Goal: Navigation & Orientation: Find specific page/section

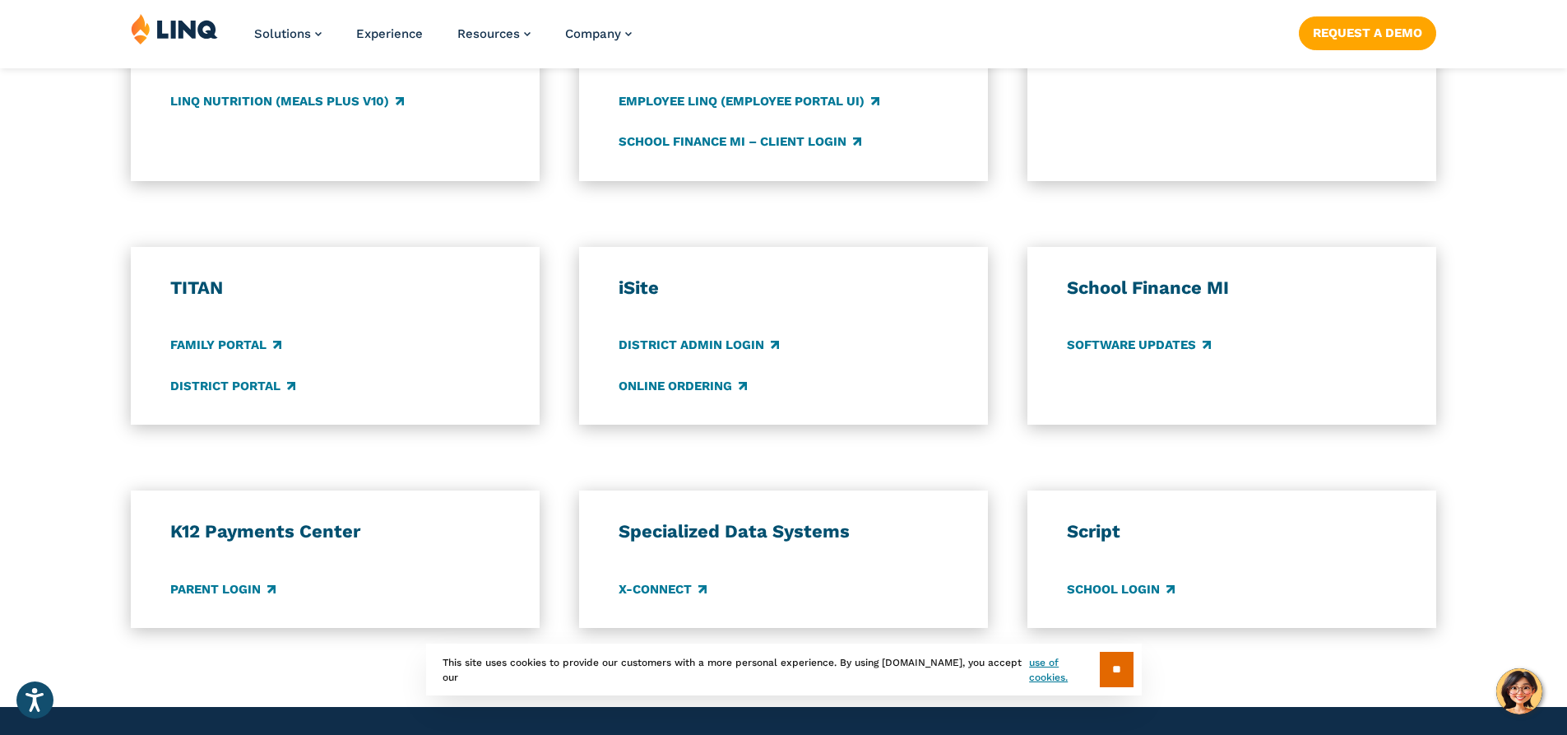
scroll to position [1152, 0]
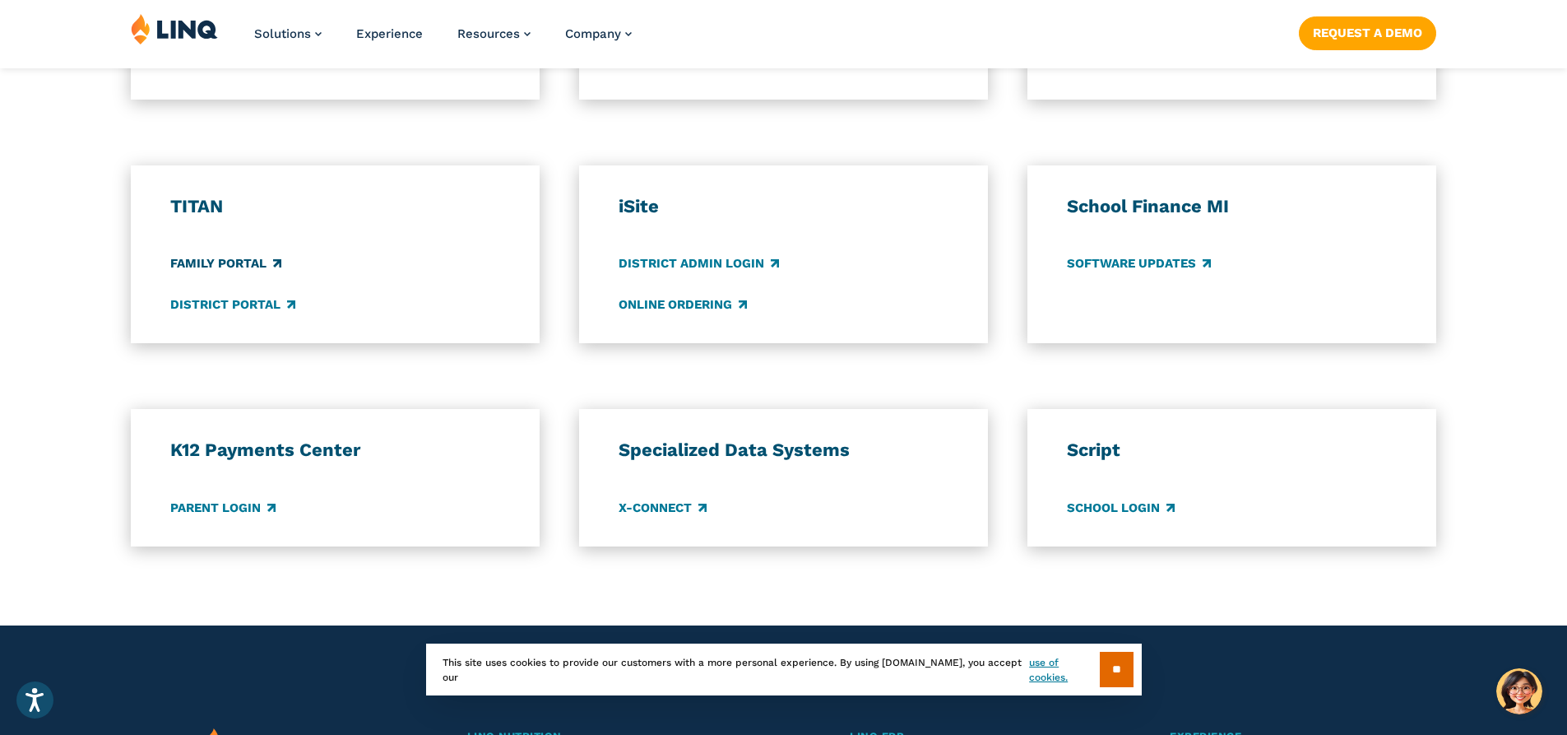
click at [253, 267] on link "Family Portal" at bounding box center [225, 264] width 111 height 18
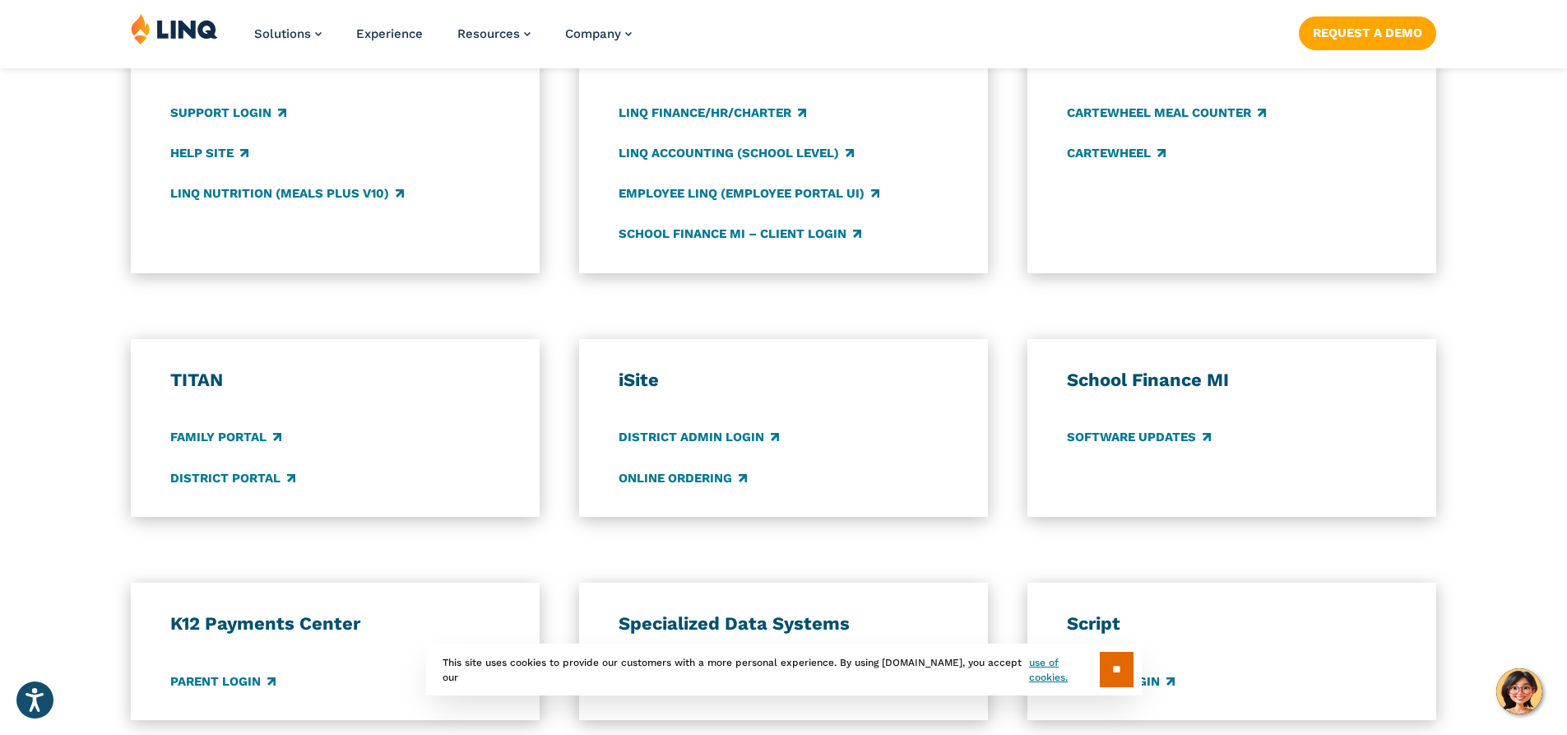
scroll to position [1069, 0]
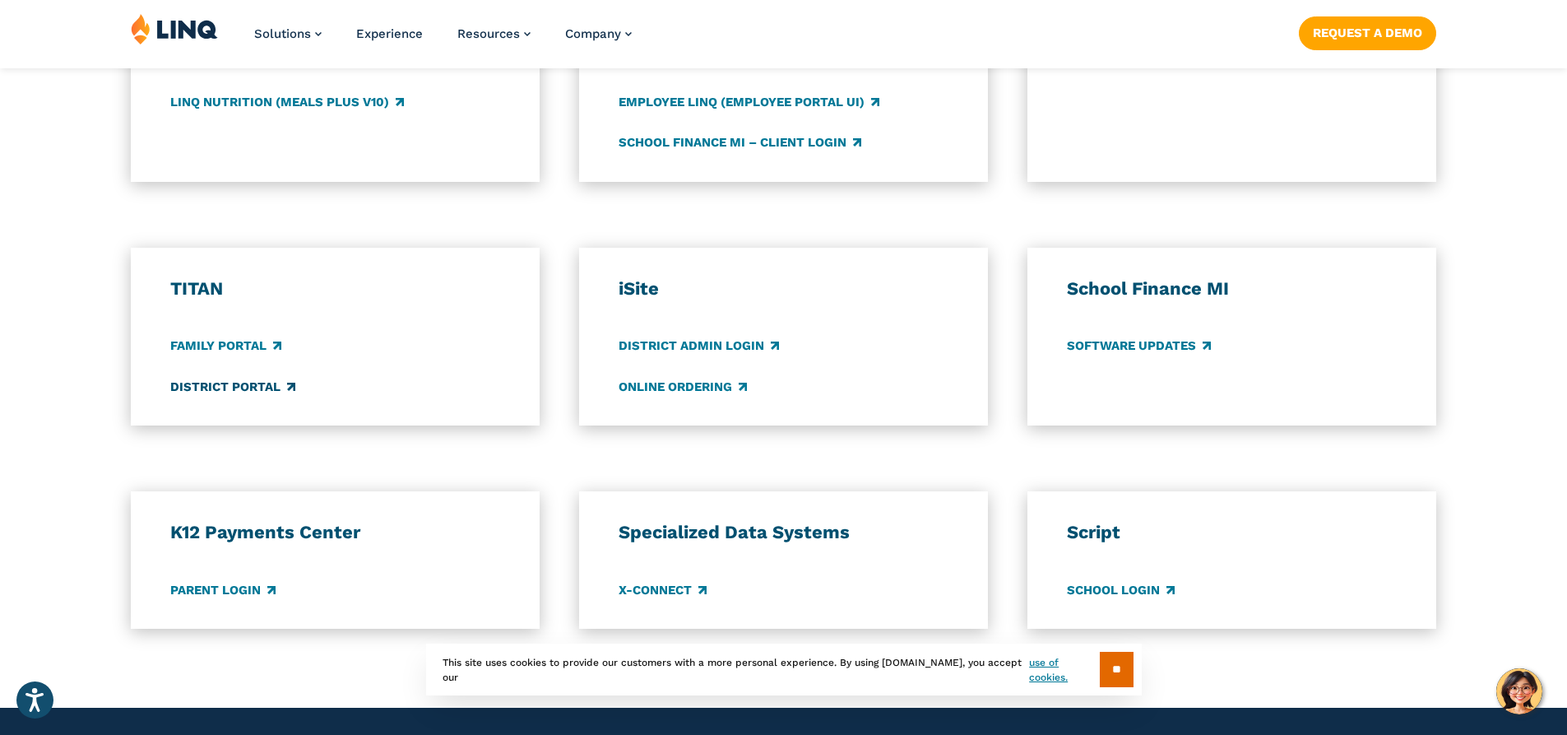
click at [229, 392] on link "District Portal" at bounding box center [232, 387] width 125 height 18
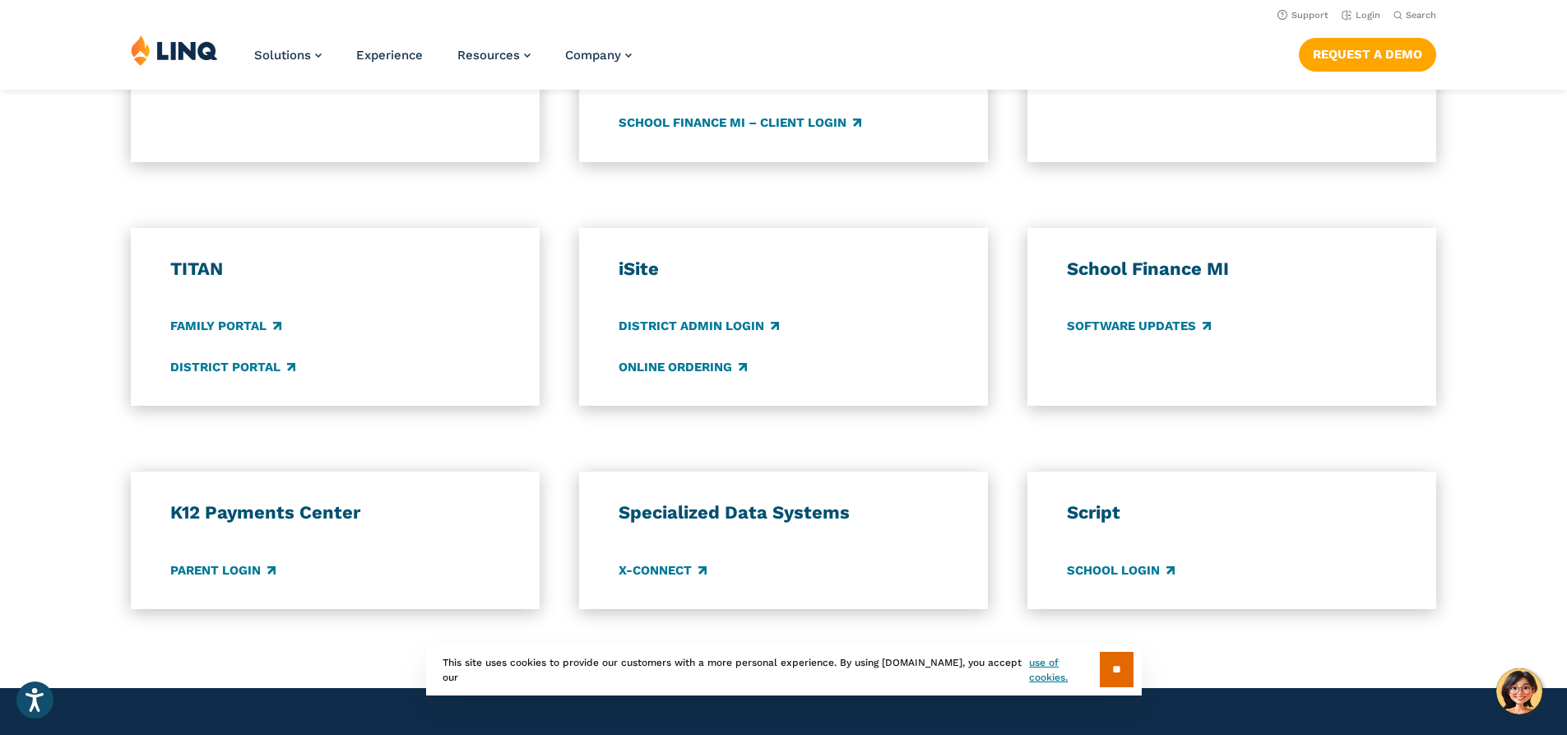
scroll to position [1069, 0]
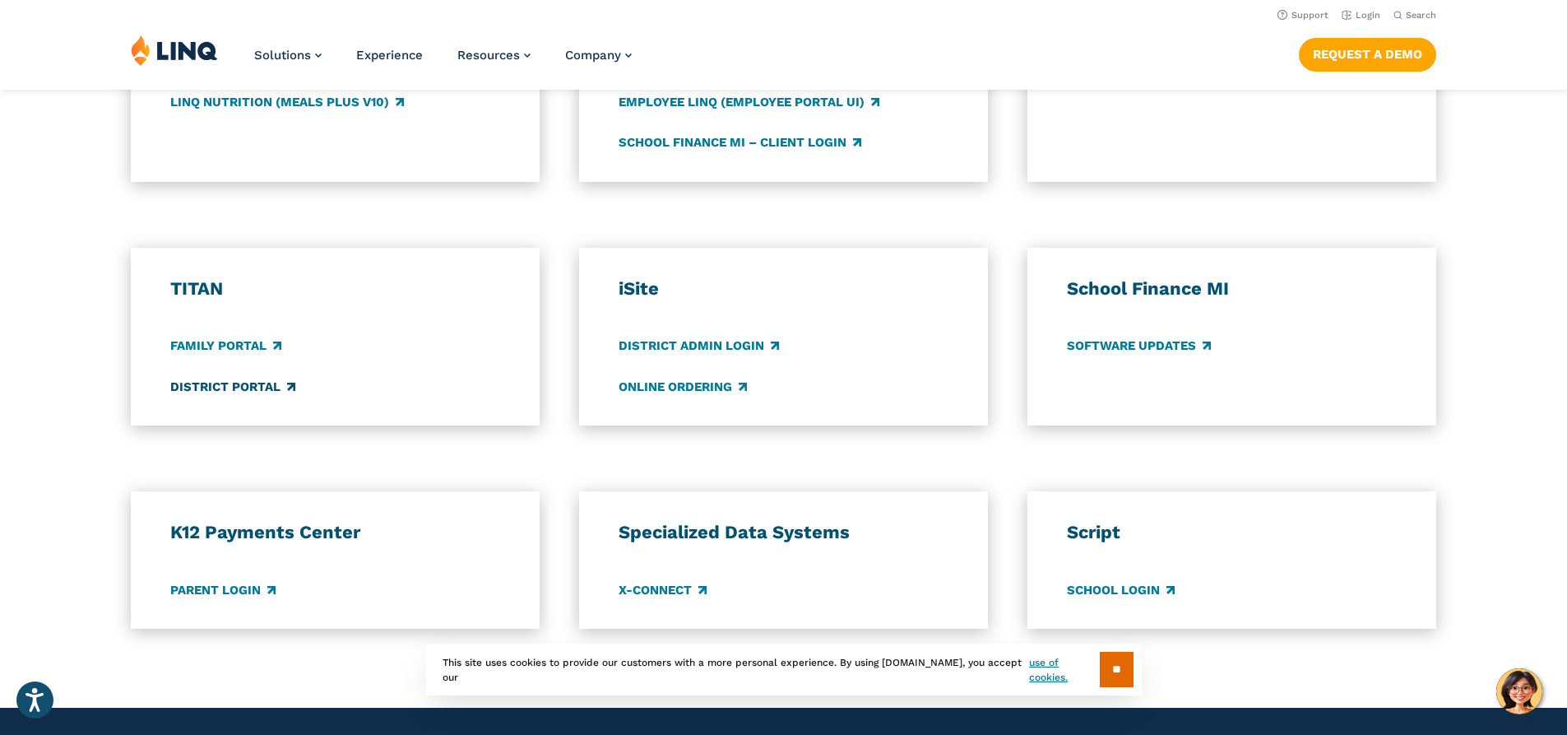
click at [270, 382] on link "District Portal" at bounding box center [232, 387] width 125 height 18
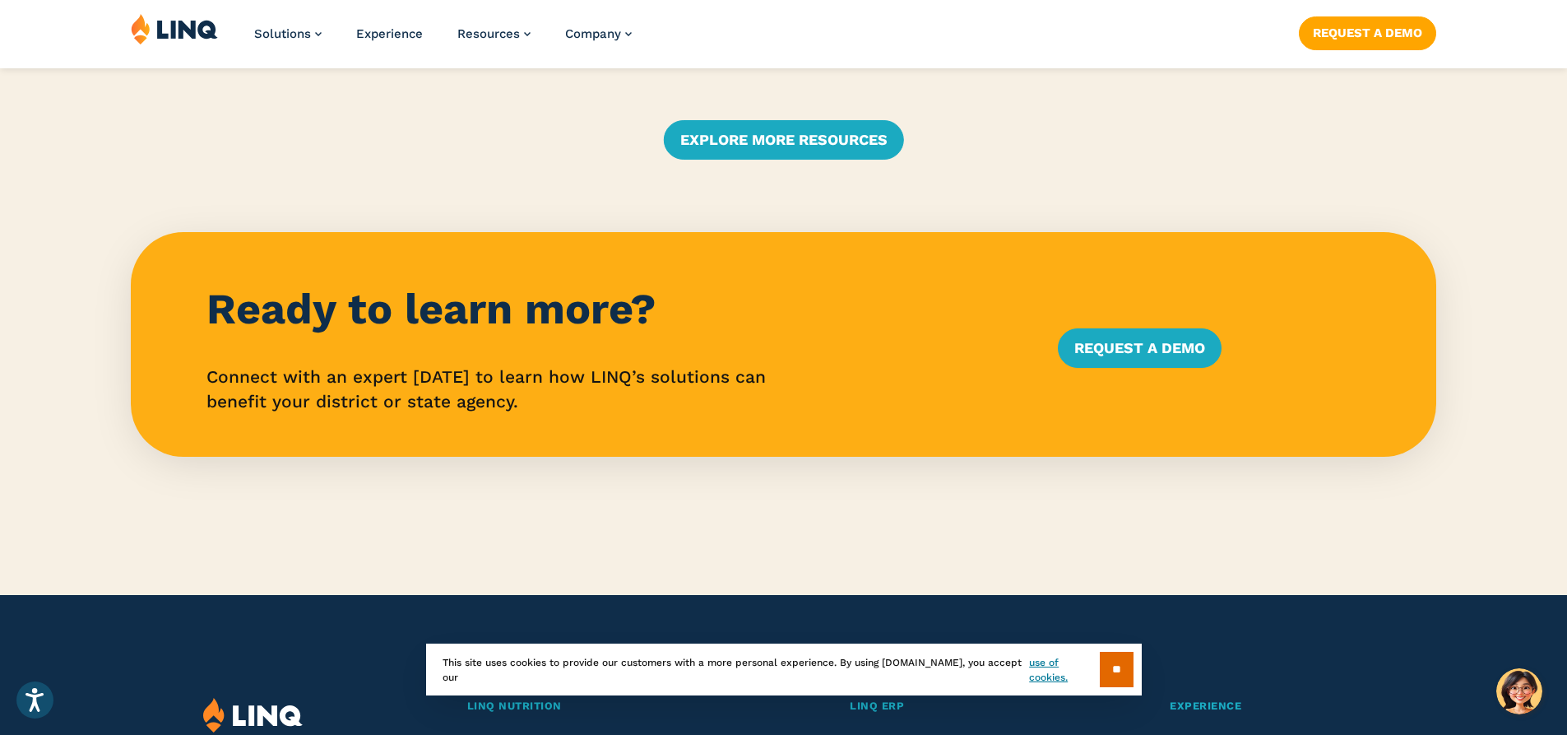
scroll to position [4113, 0]
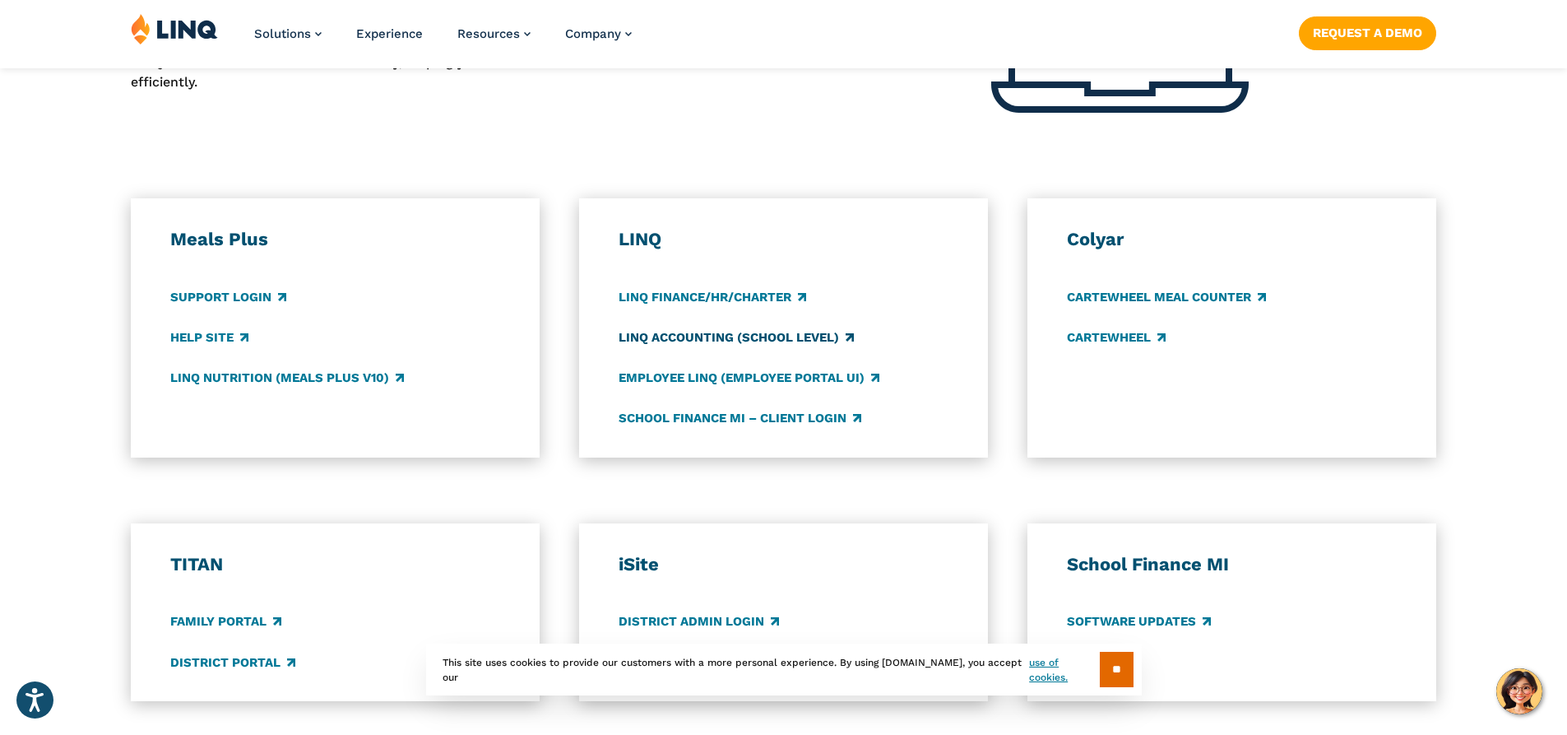
scroll to position [823, 0]
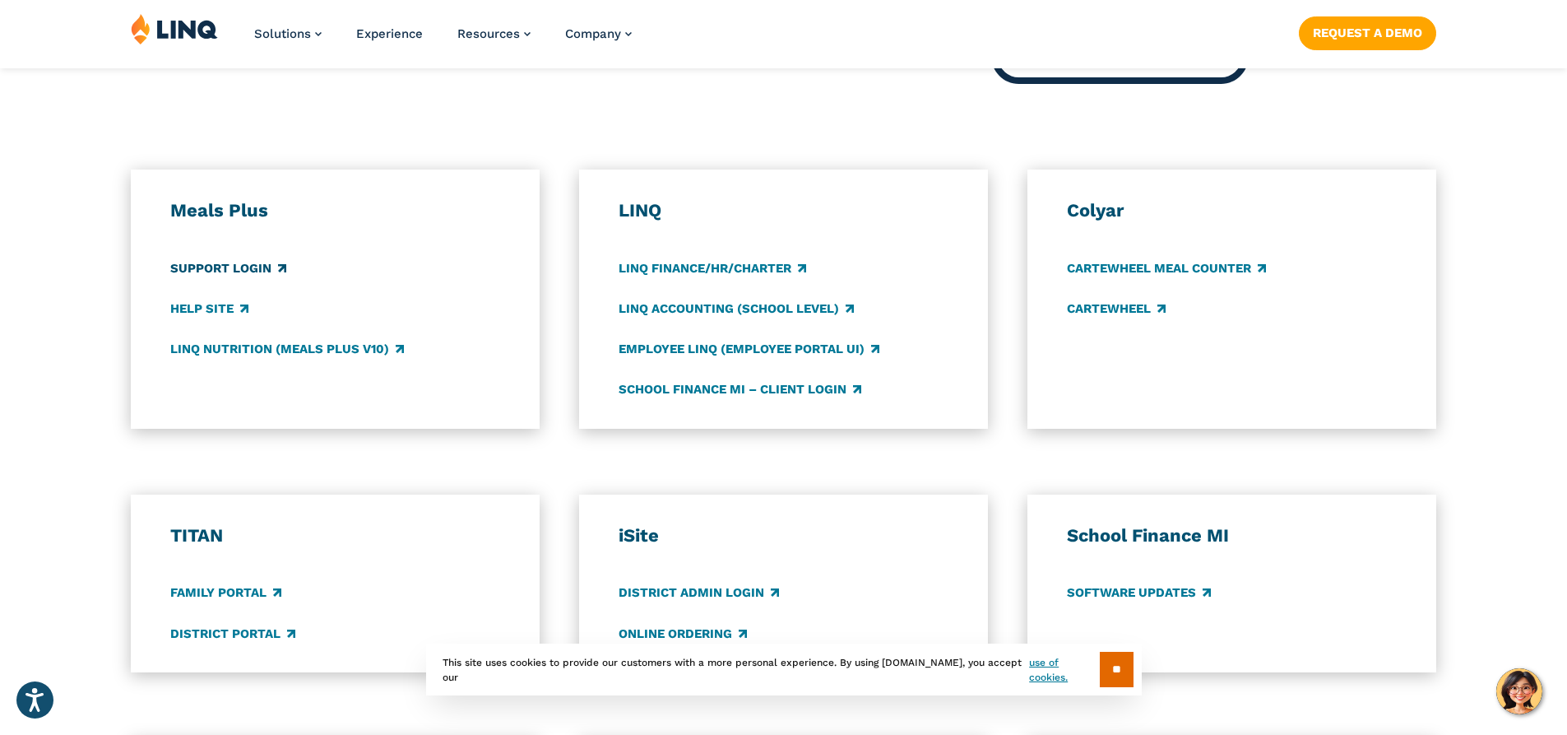
click at [230, 266] on link "Support Login" at bounding box center [228, 268] width 116 height 18
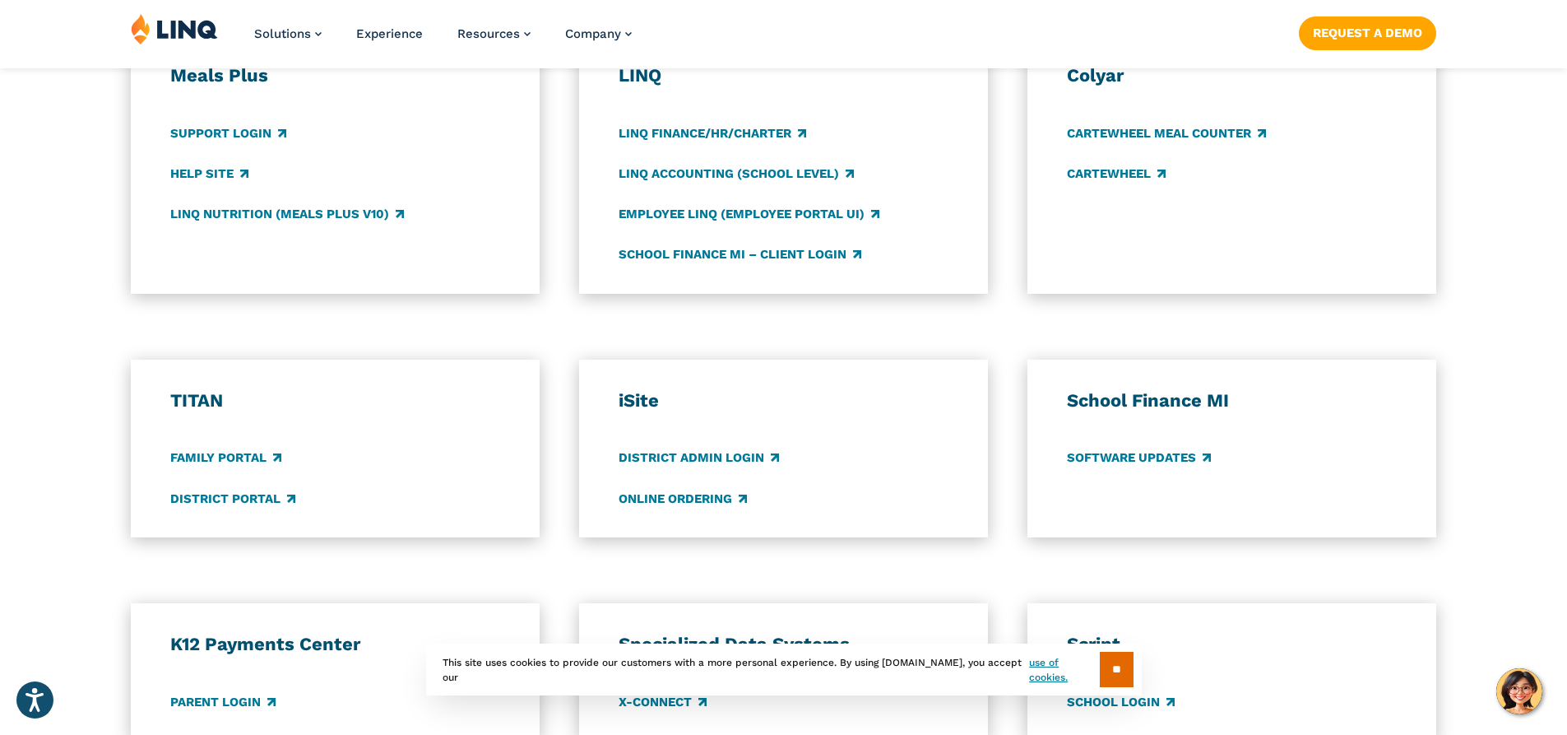
scroll to position [987, 0]
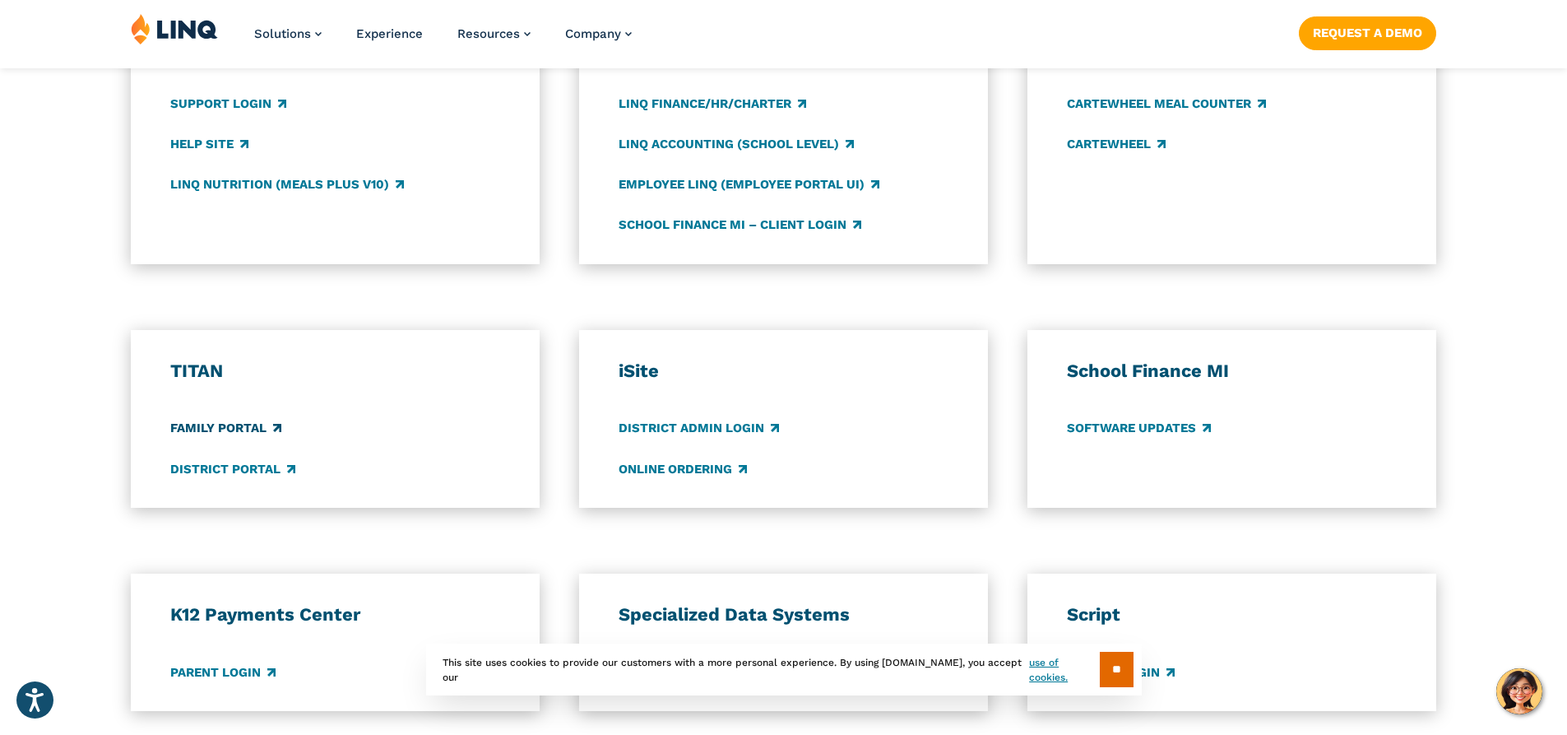
click at [189, 429] on link "Family Portal" at bounding box center [225, 429] width 111 height 18
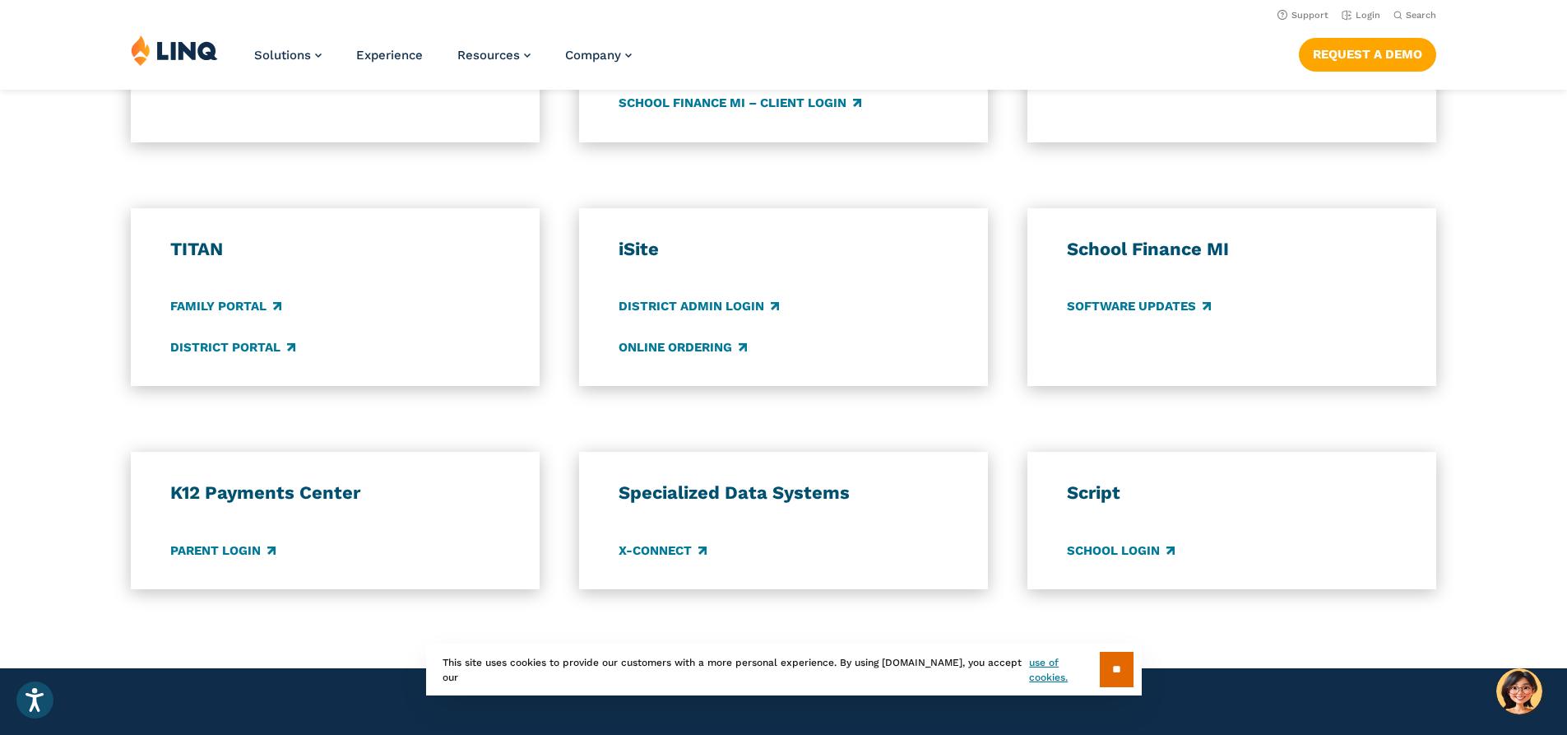
scroll to position [1069, 0]
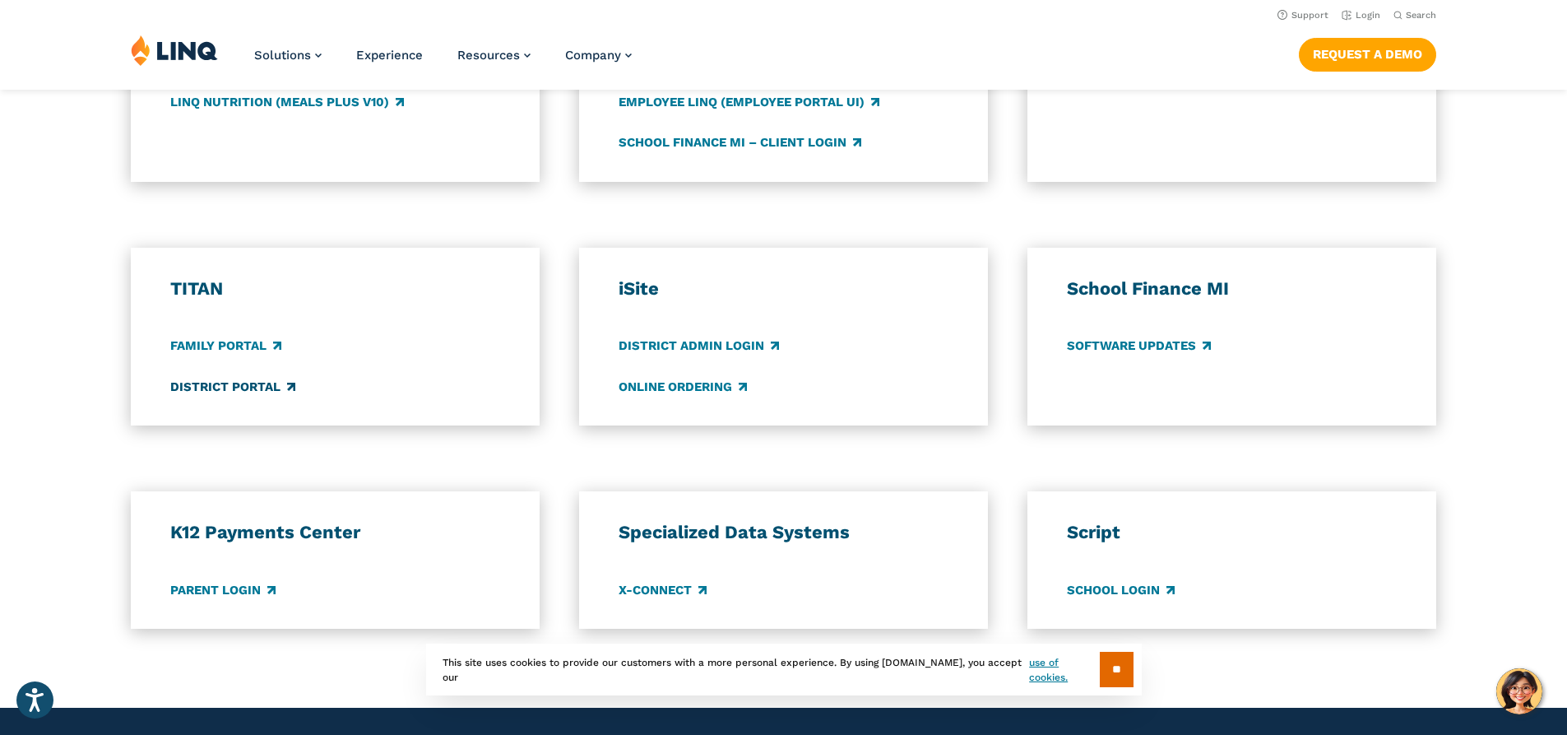
click at [284, 380] on link "District Portal" at bounding box center [232, 387] width 125 height 18
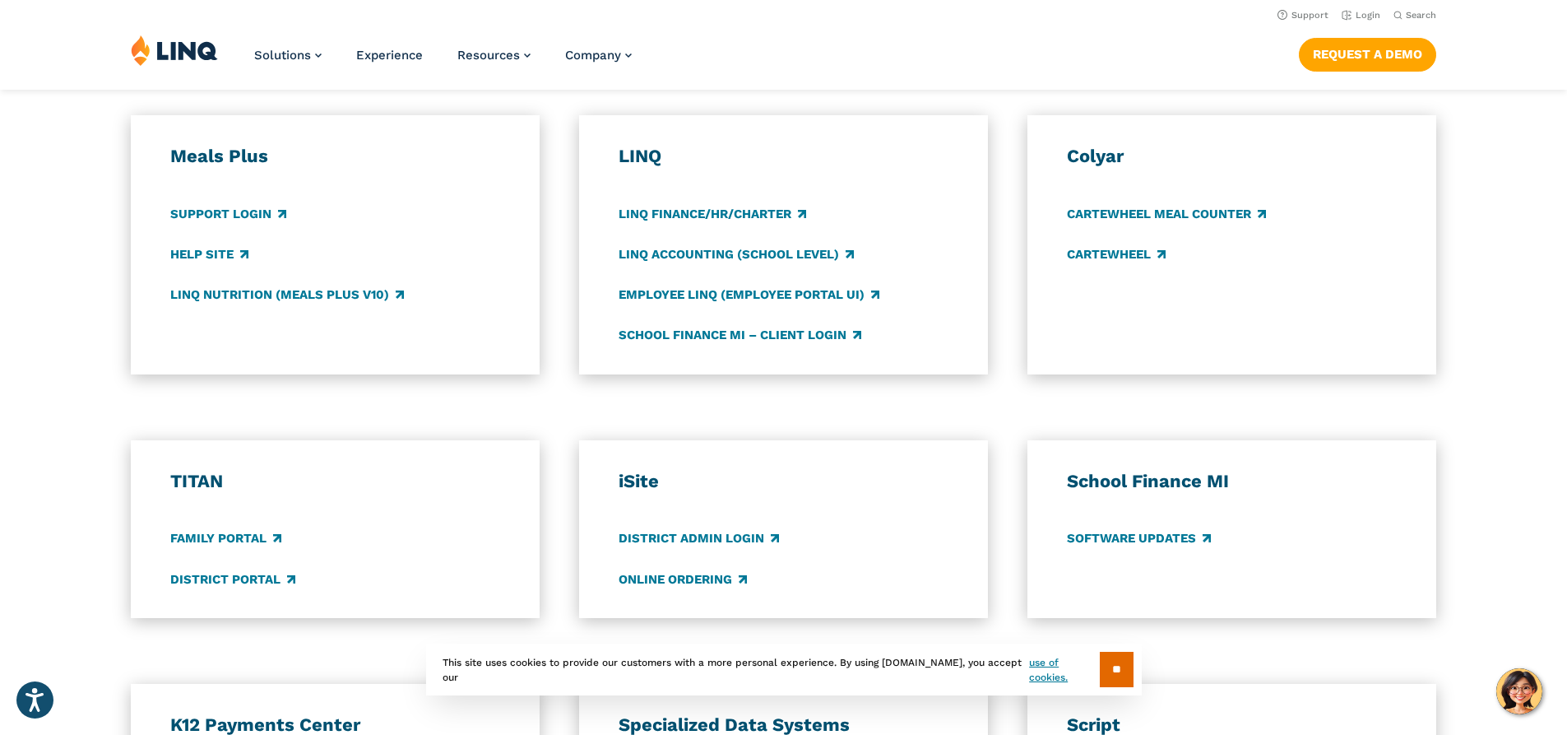
scroll to position [823, 0]
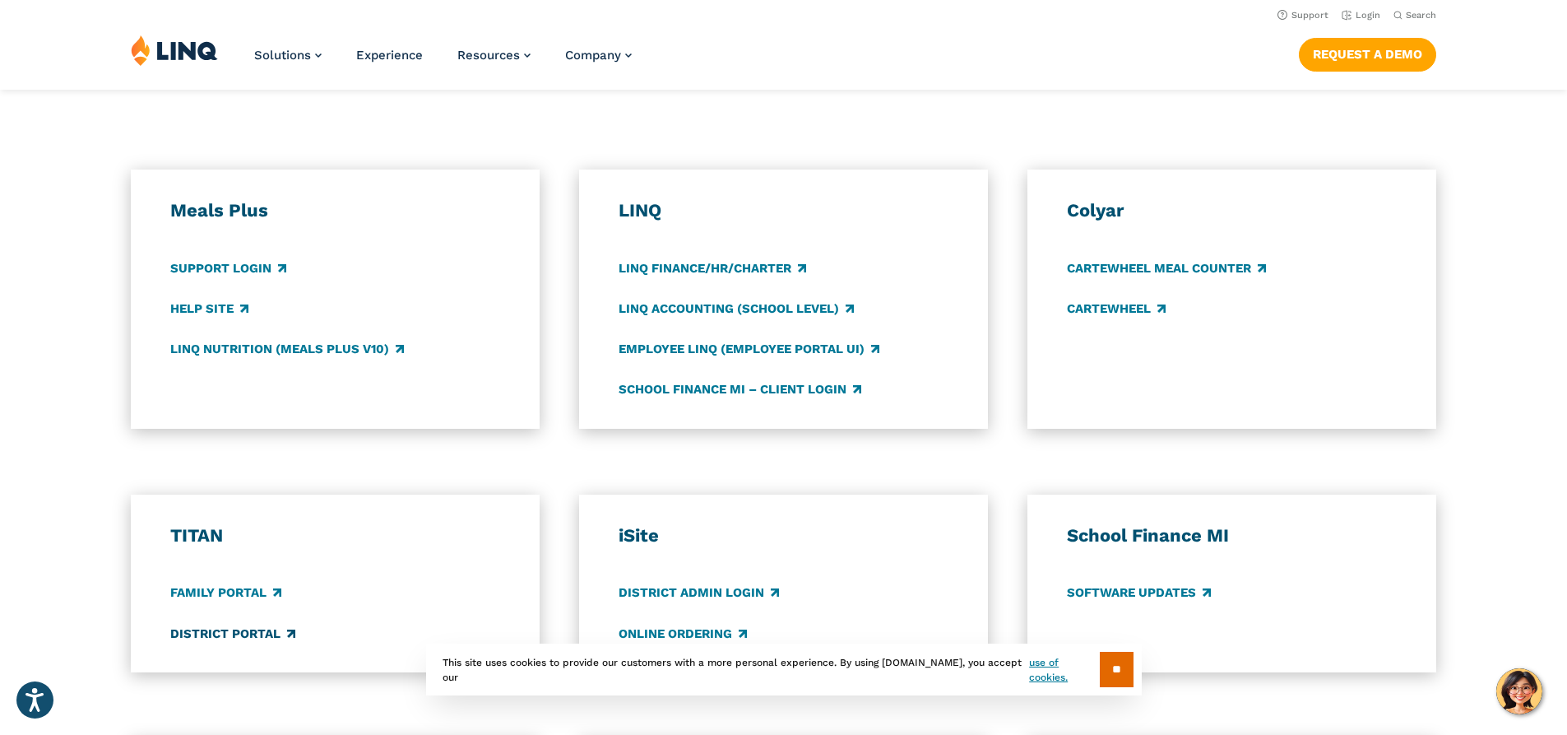
click at [286, 633] on link "District Portal" at bounding box center [232, 633] width 125 height 18
click at [288, 633] on link "District Portal" at bounding box center [232, 633] width 125 height 18
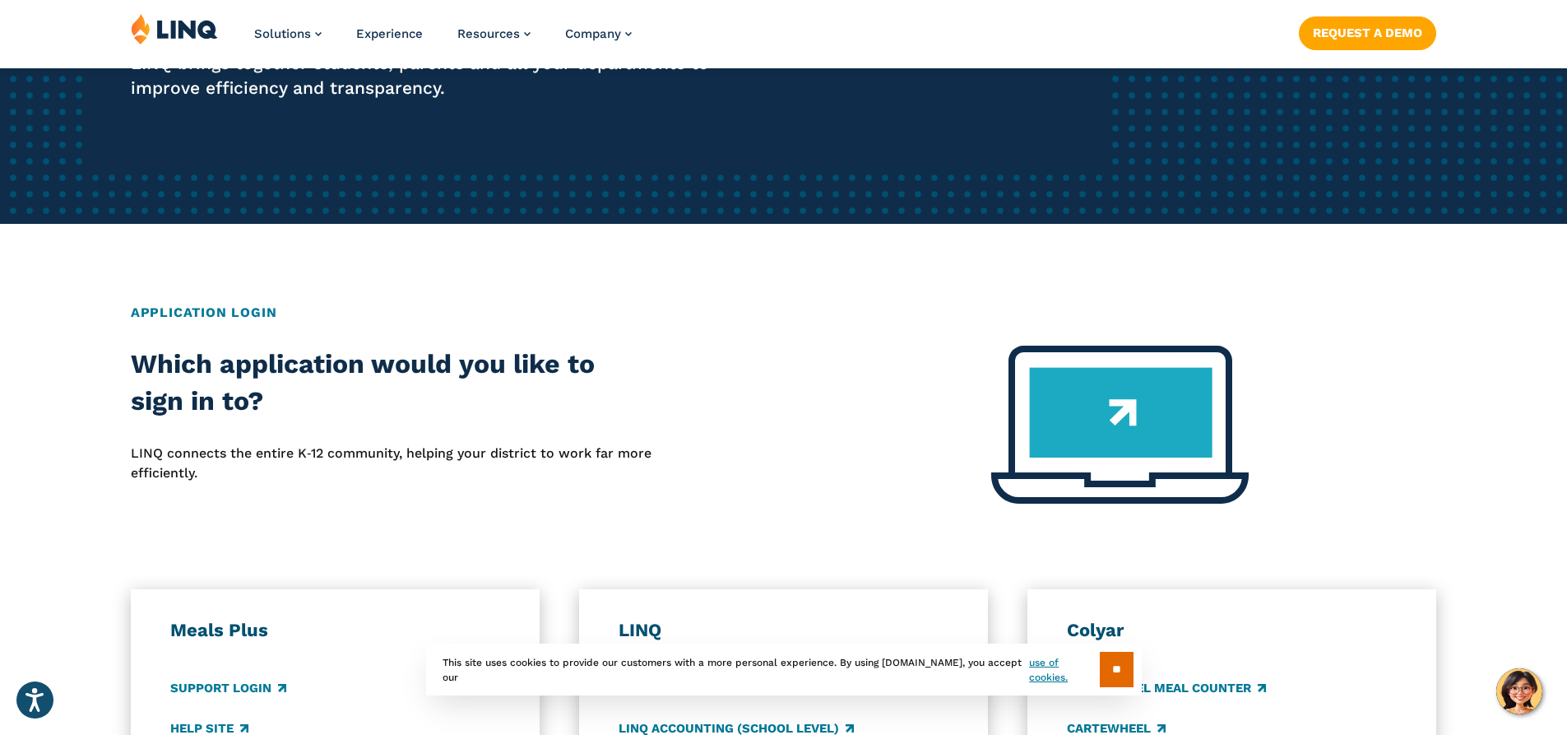
scroll to position [576, 0]
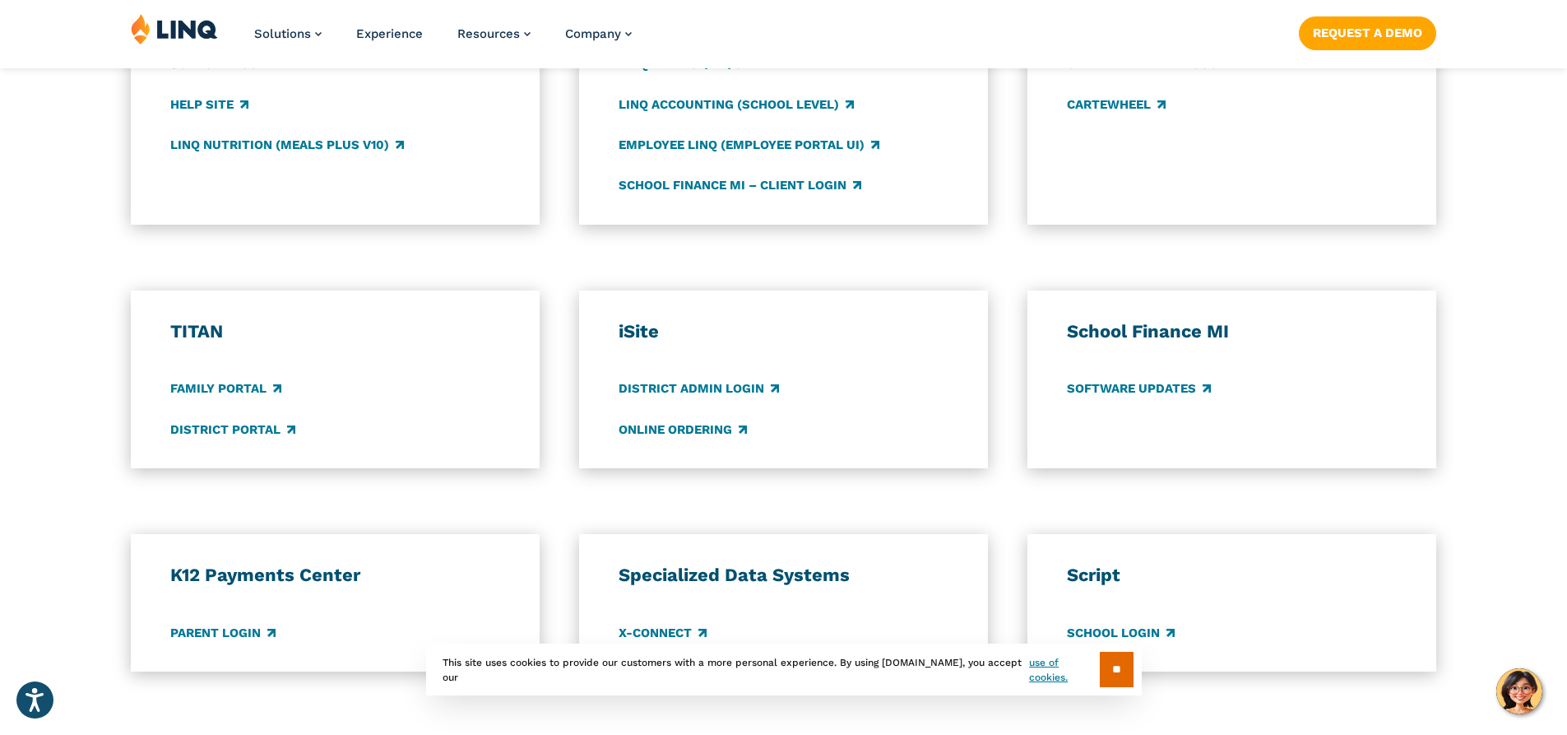
scroll to position [1234, 0]
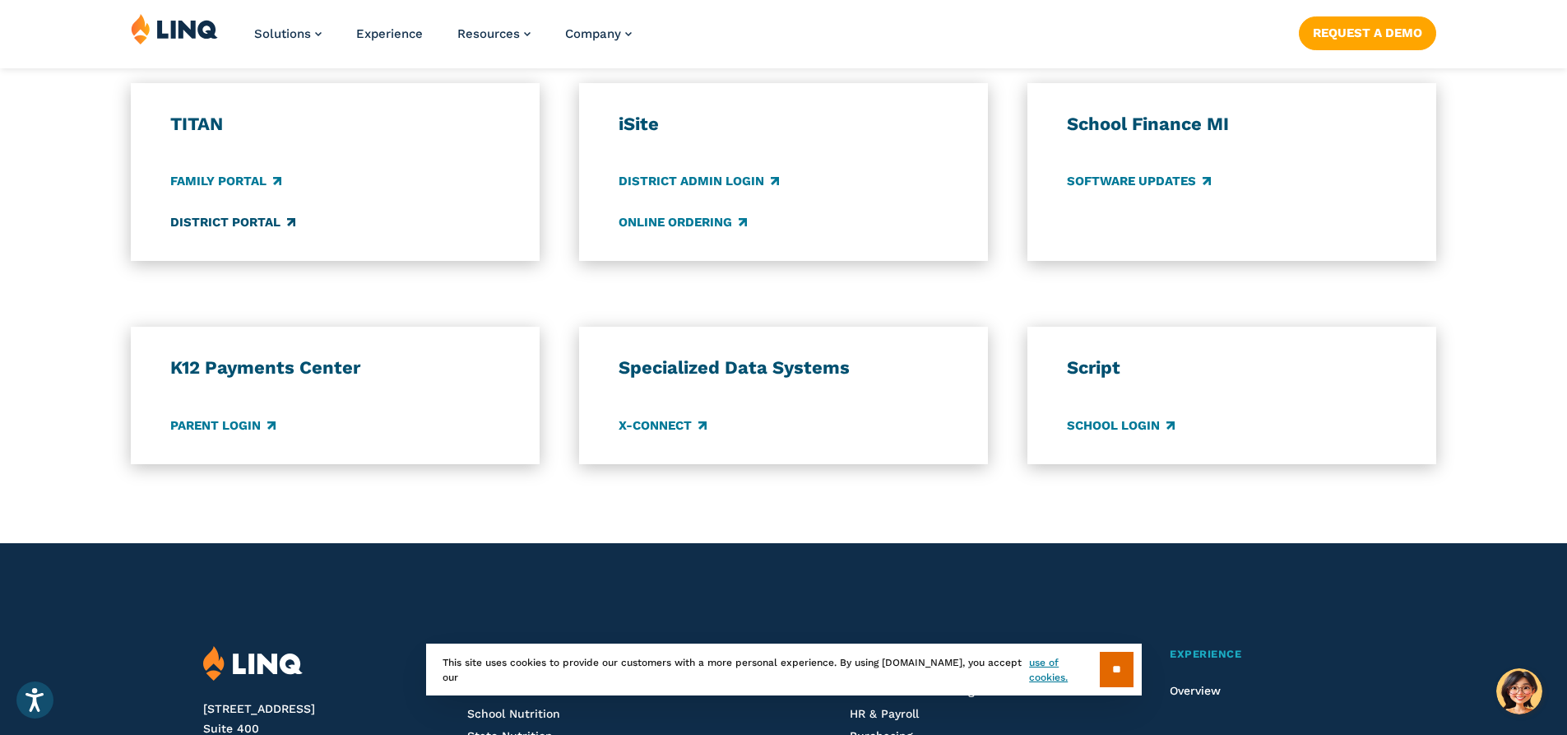
click at [267, 224] on link "District Portal" at bounding box center [232, 222] width 125 height 18
